Goal: Task Accomplishment & Management: Use online tool/utility

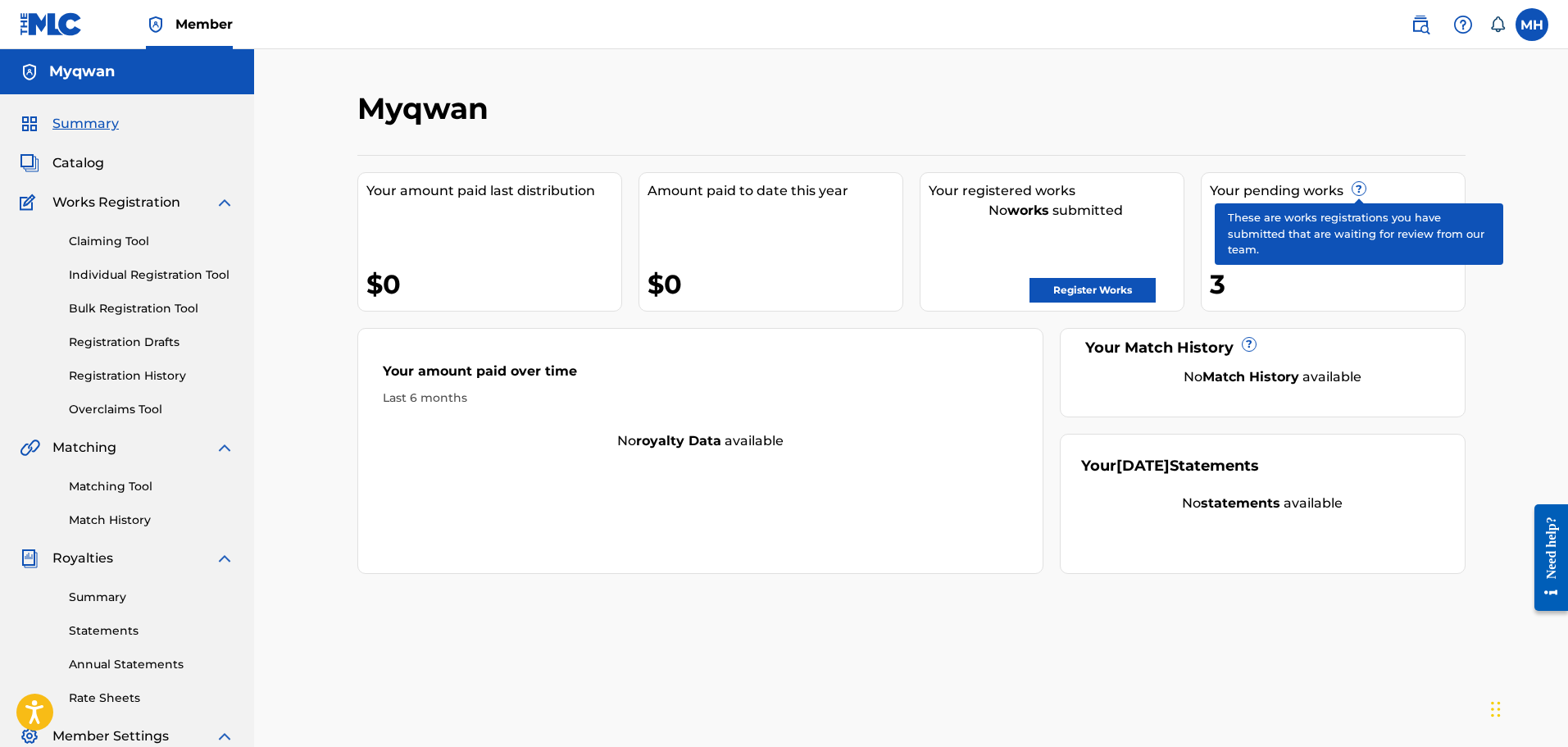
click at [1353, 187] on span "?" at bounding box center [1359, 188] width 13 height 13
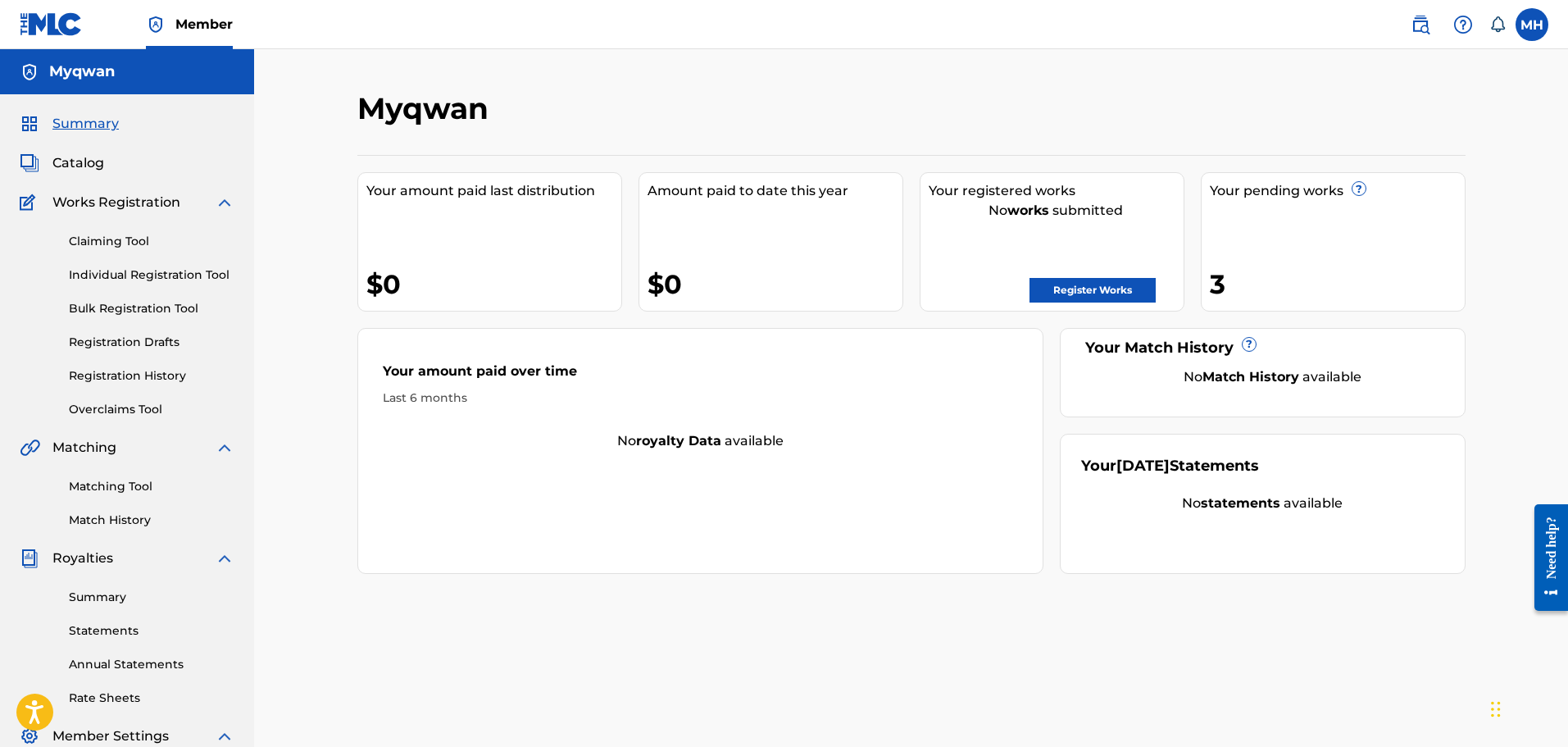
click at [121, 247] on link "Claiming Tool" at bounding box center [152, 241] width 165 height 17
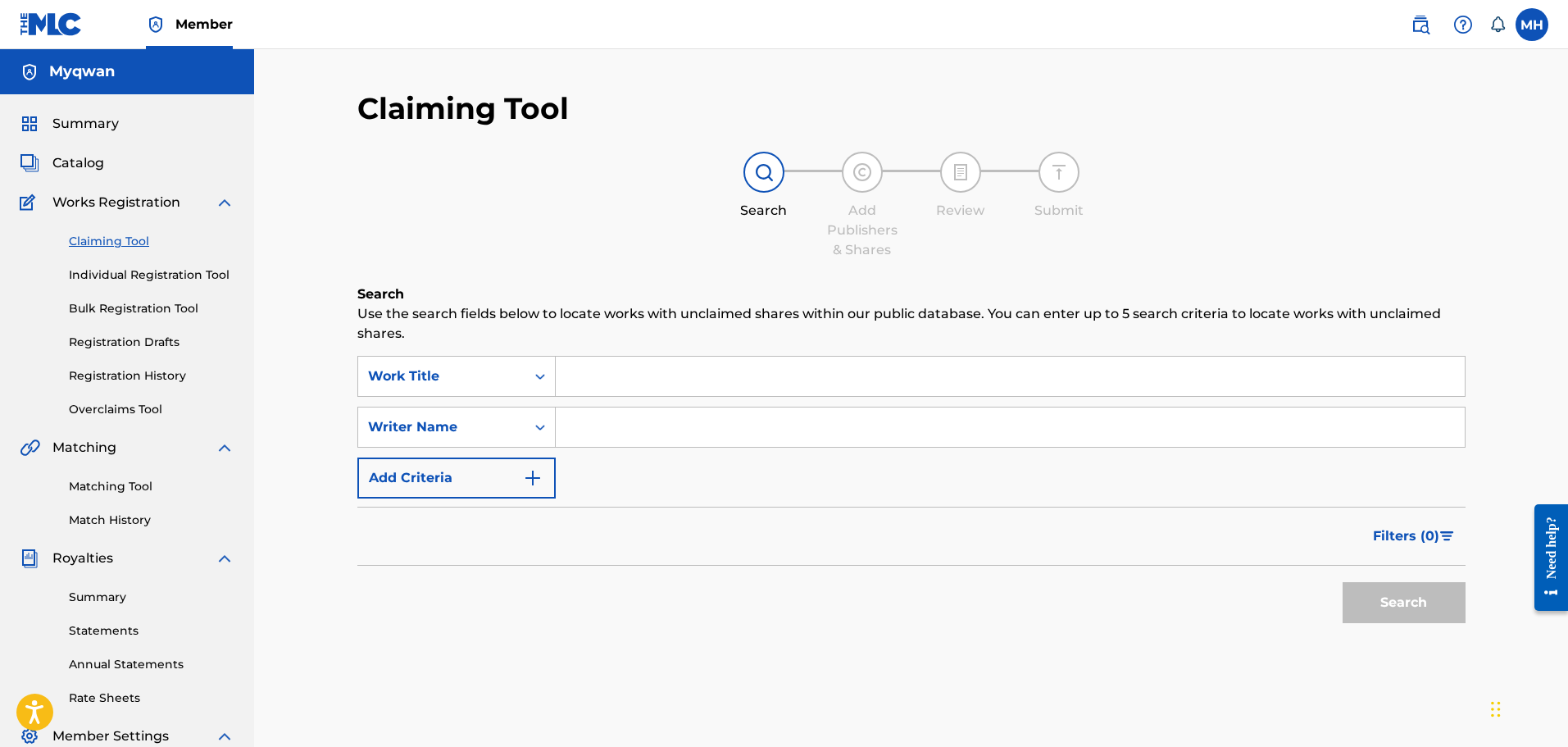
click at [129, 276] on link "Individual Registration Tool" at bounding box center [152, 275] width 165 height 17
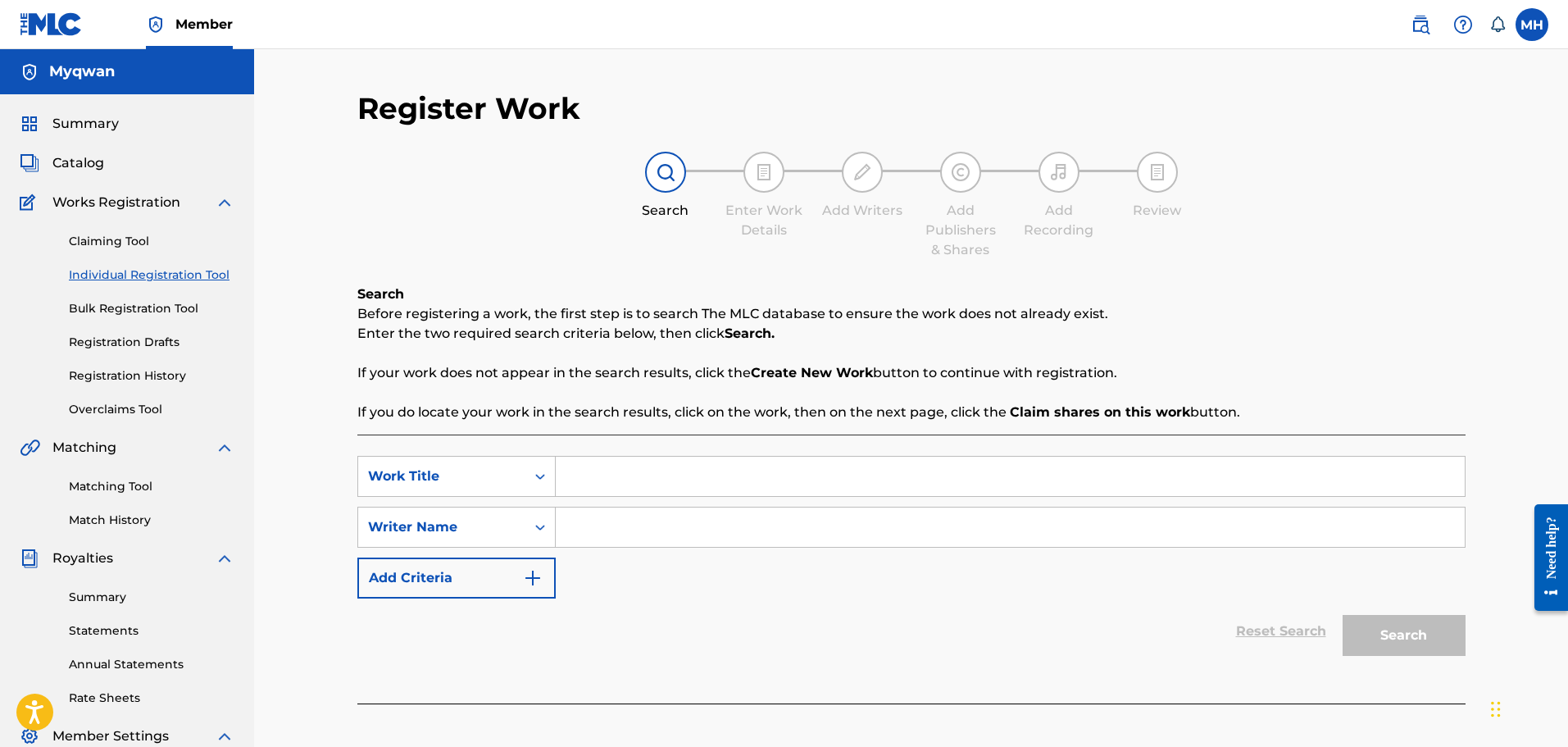
click at [614, 479] on input "Search Form" at bounding box center [1010, 476] width 909 height 39
click at [598, 517] on input "Search Form" at bounding box center [1010, 527] width 909 height 39
type input "myqwan"
click at [596, 480] on input "Search Form" at bounding box center [1010, 476] width 909 height 39
click at [1342, 615] on button "Search" at bounding box center [1404, 635] width 123 height 41
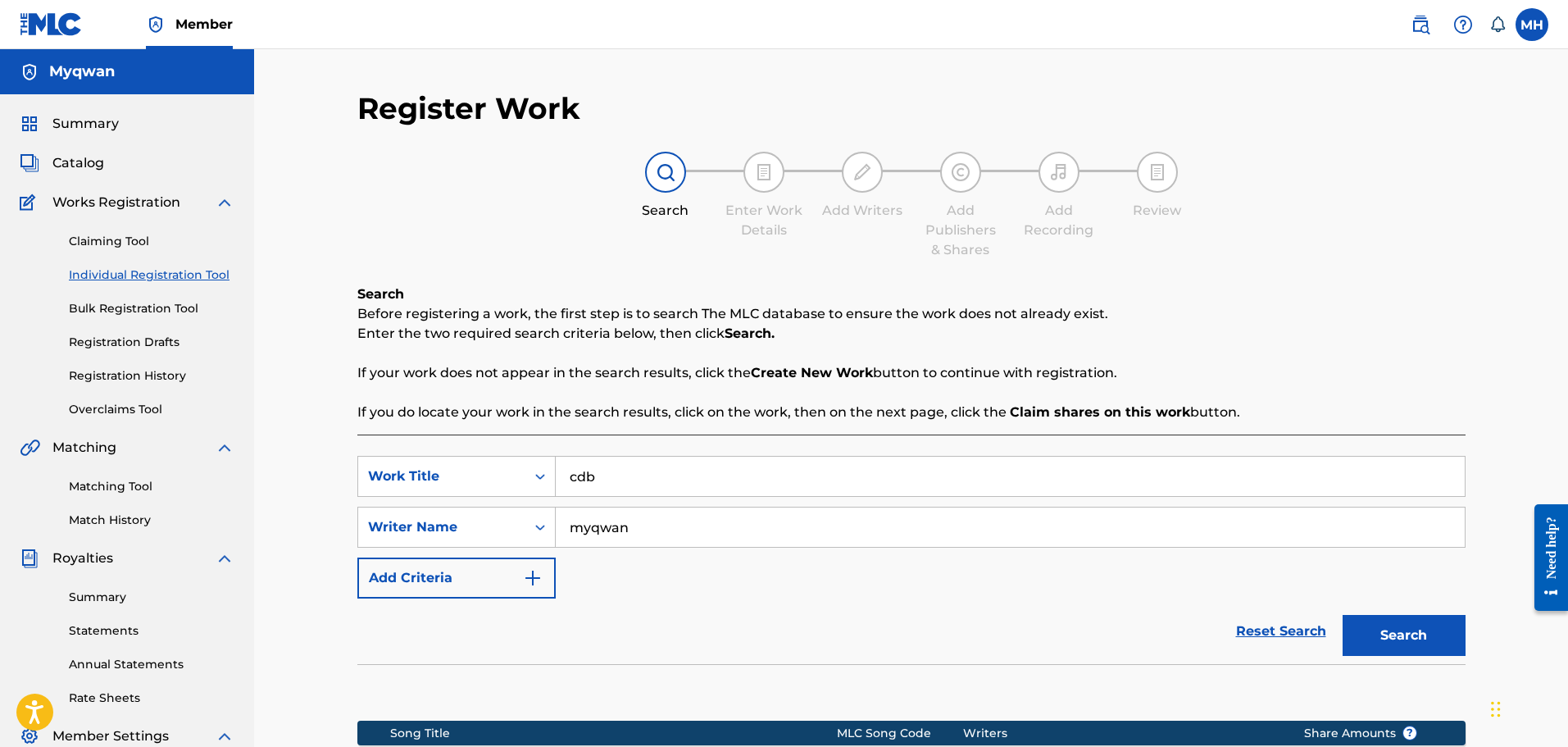
scroll to position [270, 0]
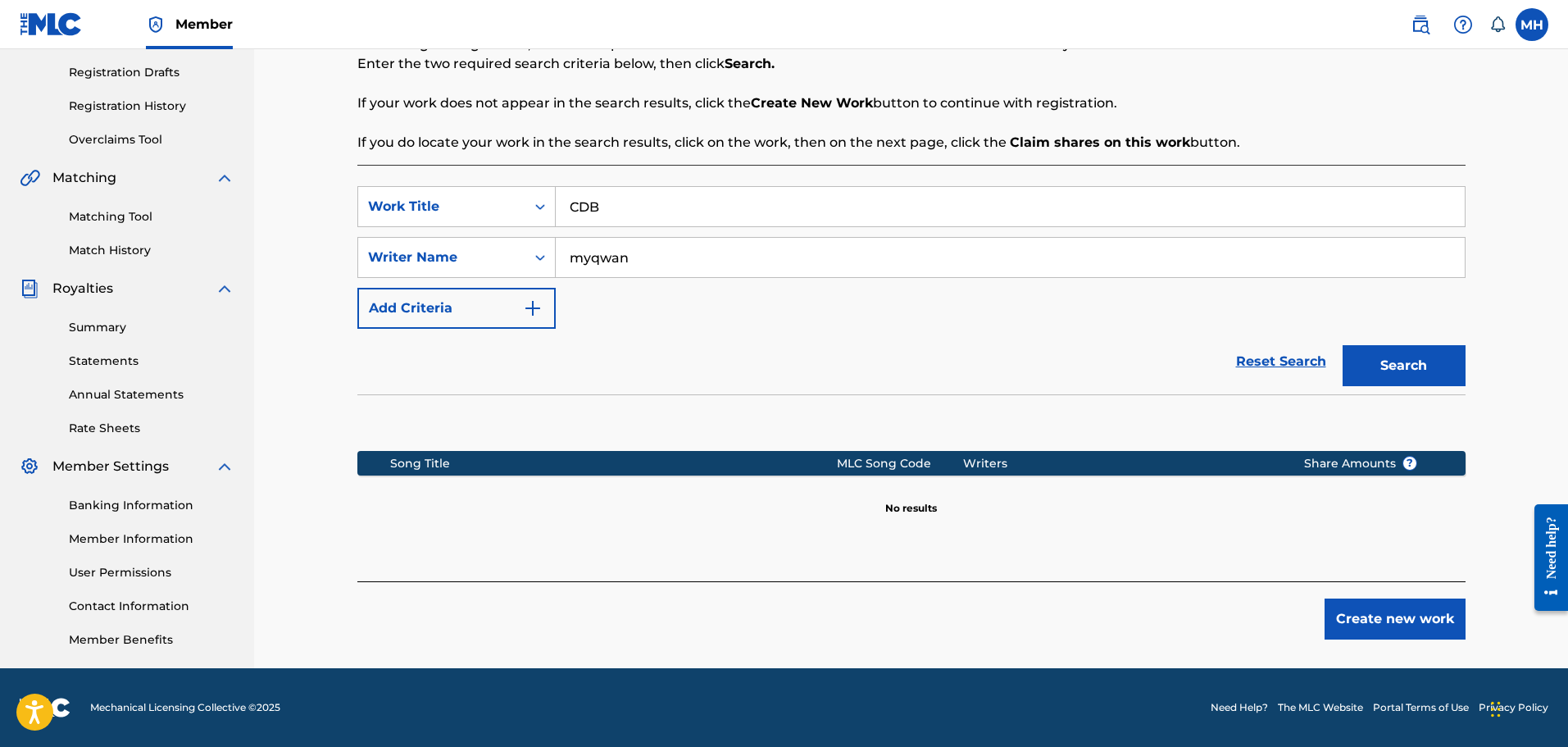
click at [1342, 345] on button "Search" at bounding box center [1404, 365] width 123 height 41
type input "3"
click at [1342, 345] on button "Search" at bounding box center [1404, 365] width 123 height 41
drag, startPoint x: 655, startPoint y: 251, endPoint x: 651, endPoint y: 147, distance: 104.1
click at [665, 237] on div "myqwan" at bounding box center [1010, 257] width 910 height 41
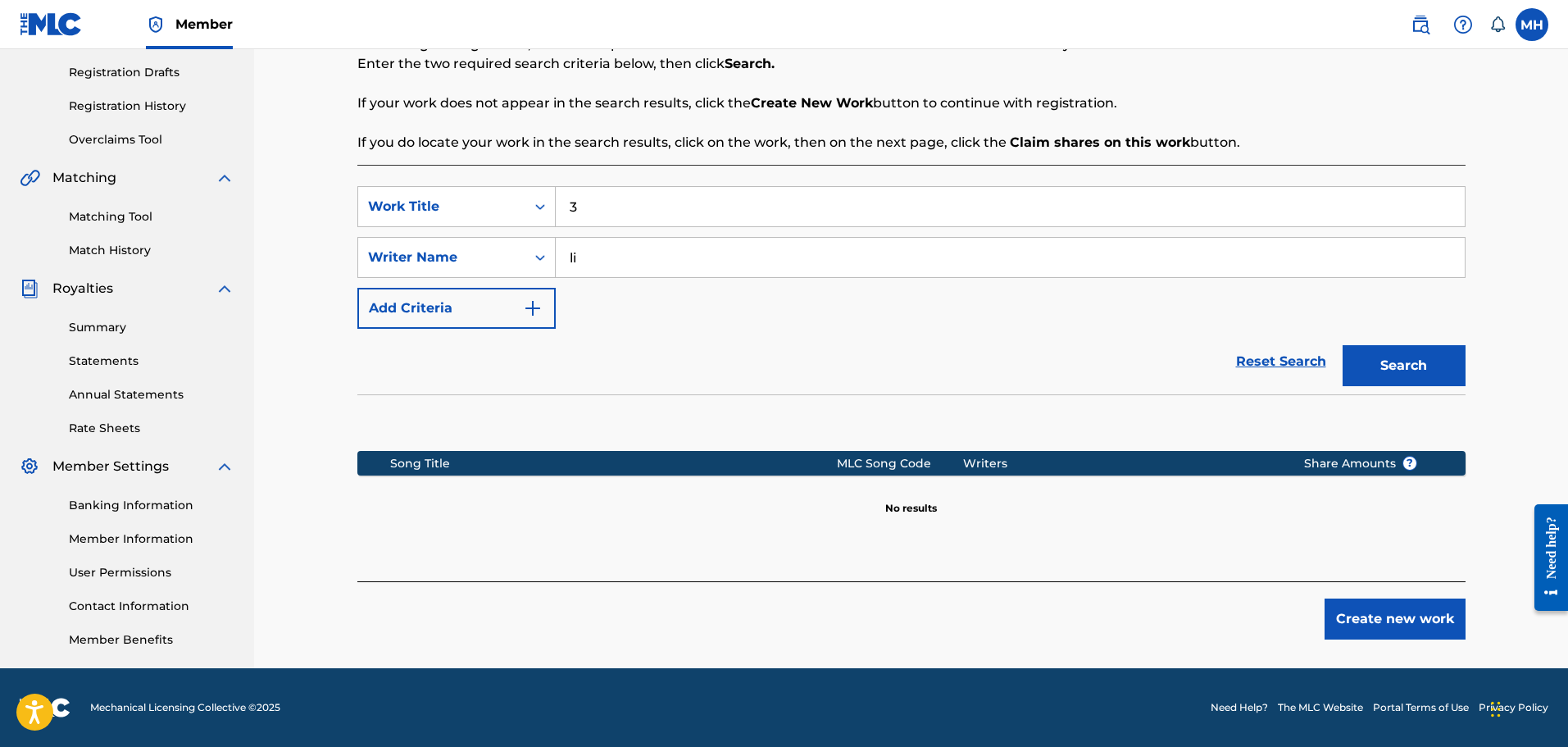
type input "l"
type input "tekai"
click at [1342, 345] on button "Search" at bounding box center [1404, 365] width 123 height 41
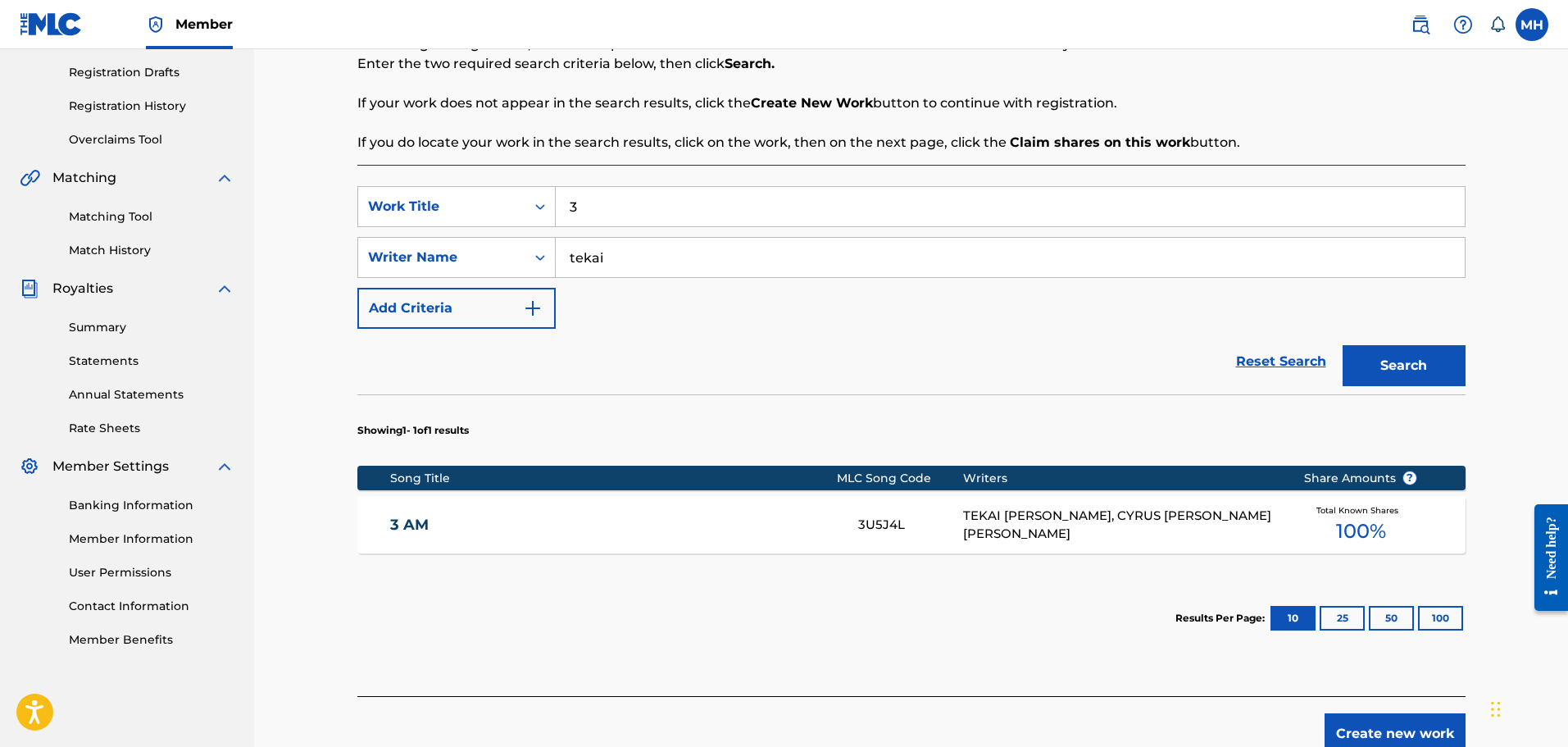
click at [1050, 525] on div "TEKAI [PERSON_NAME], CYRUS [PERSON_NAME] [PERSON_NAME]" at bounding box center [1120, 525] width 316 height 37
